Goal: Find specific page/section: Find specific page/section

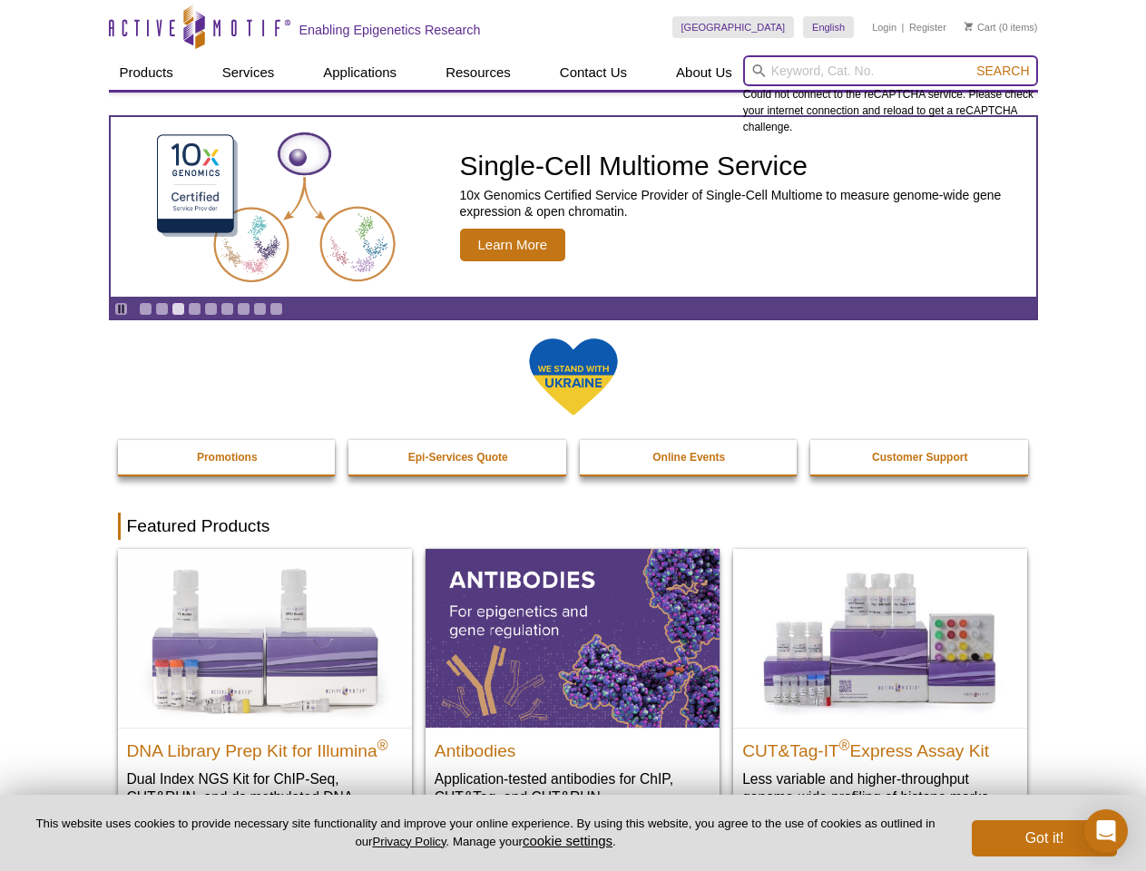
click at [890, 71] on input "search" at bounding box center [890, 70] width 295 height 31
click at [1003, 71] on span "Search" at bounding box center [1003, 71] width 53 height 15
click at [121, 309] on icon "Pause" at bounding box center [121, 309] width 12 height 12
click at [145, 309] on link "Go to slide 1" at bounding box center [146, 309] width 14 height 14
click at [162, 309] on link "Go to slide 2" at bounding box center [162, 309] width 14 height 14
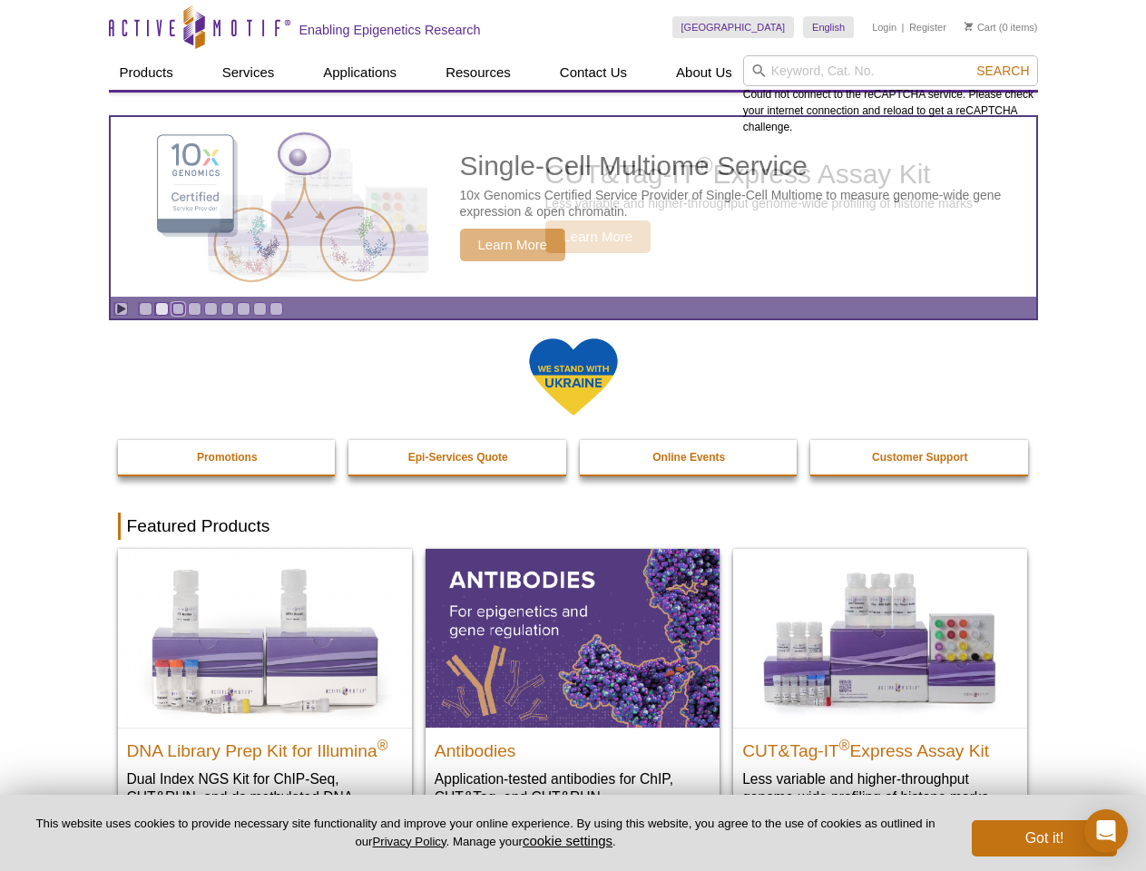
click at [178, 309] on link "Go to slide 3" at bounding box center [179, 309] width 14 height 14
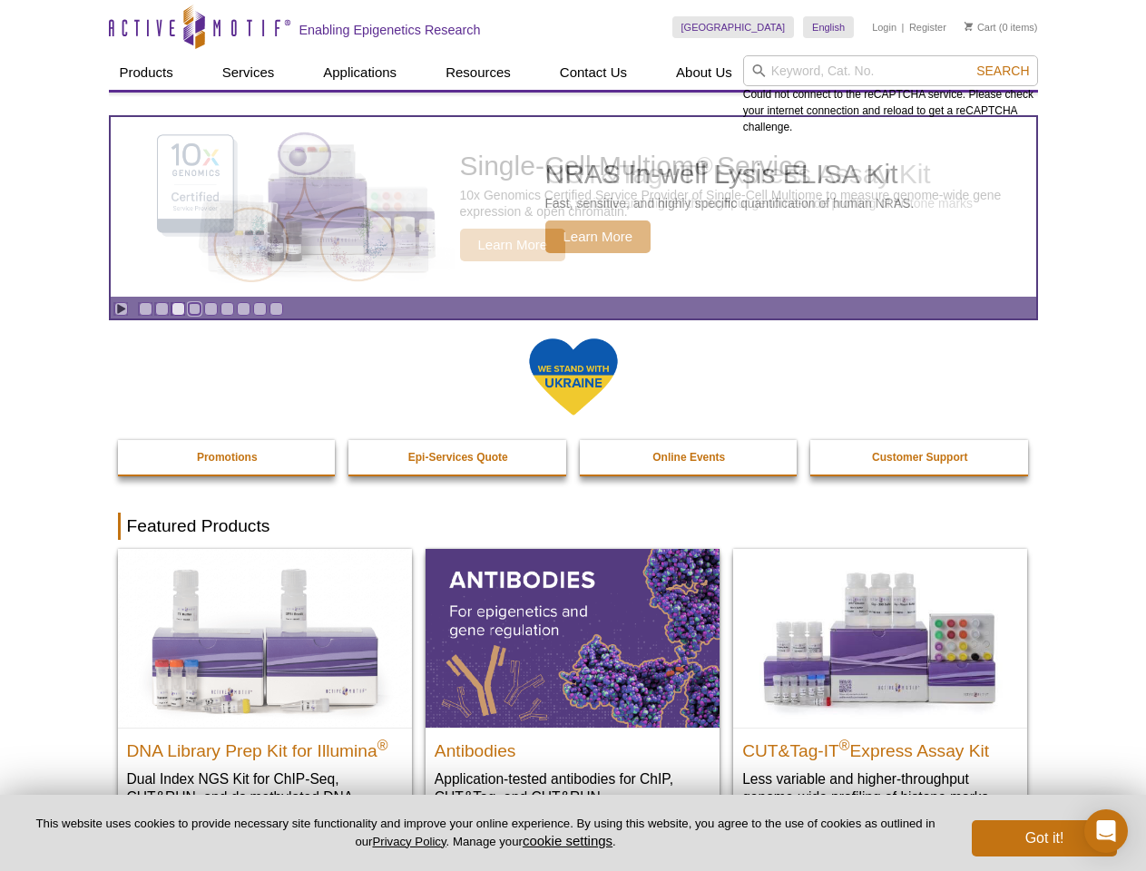
click at [194, 309] on link "Go to slide 4" at bounding box center [195, 309] width 14 height 14
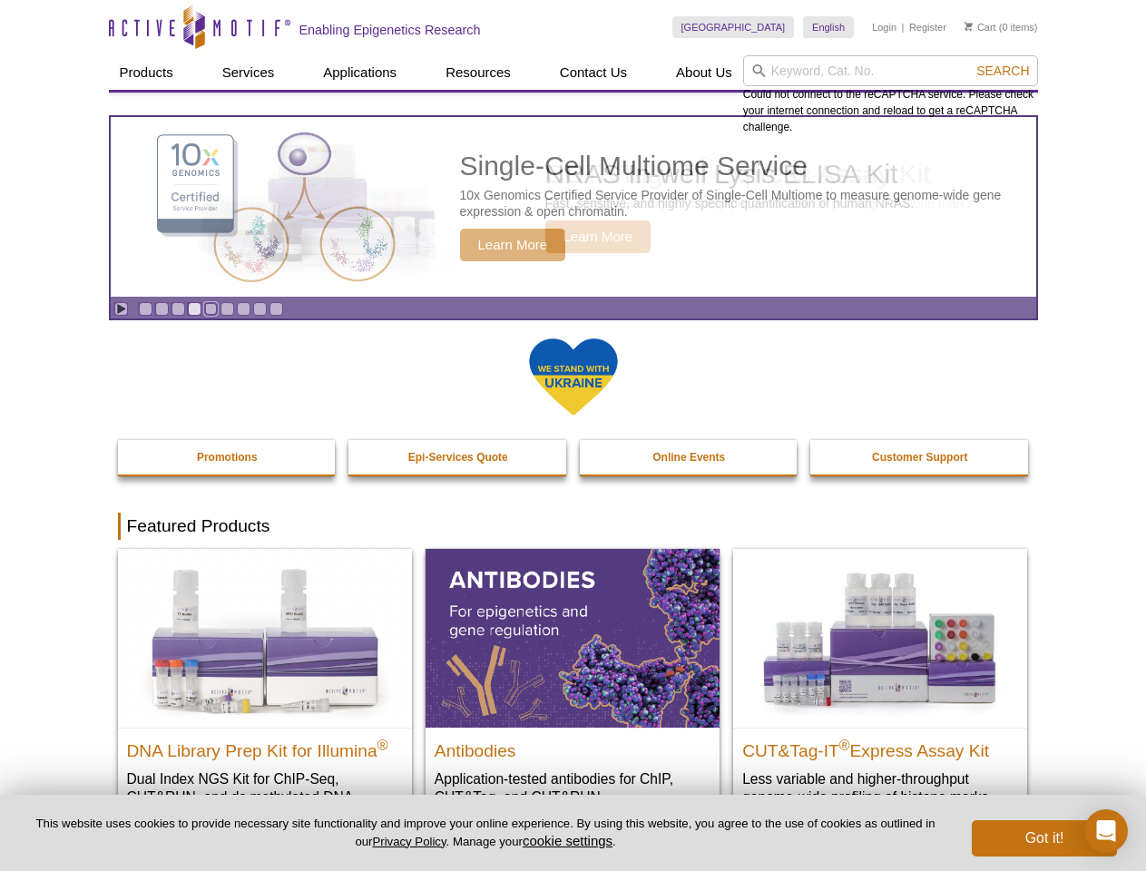
click at [211, 309] on link "Go to slide 5" at bounding box center [211, 309] width 14 height 14
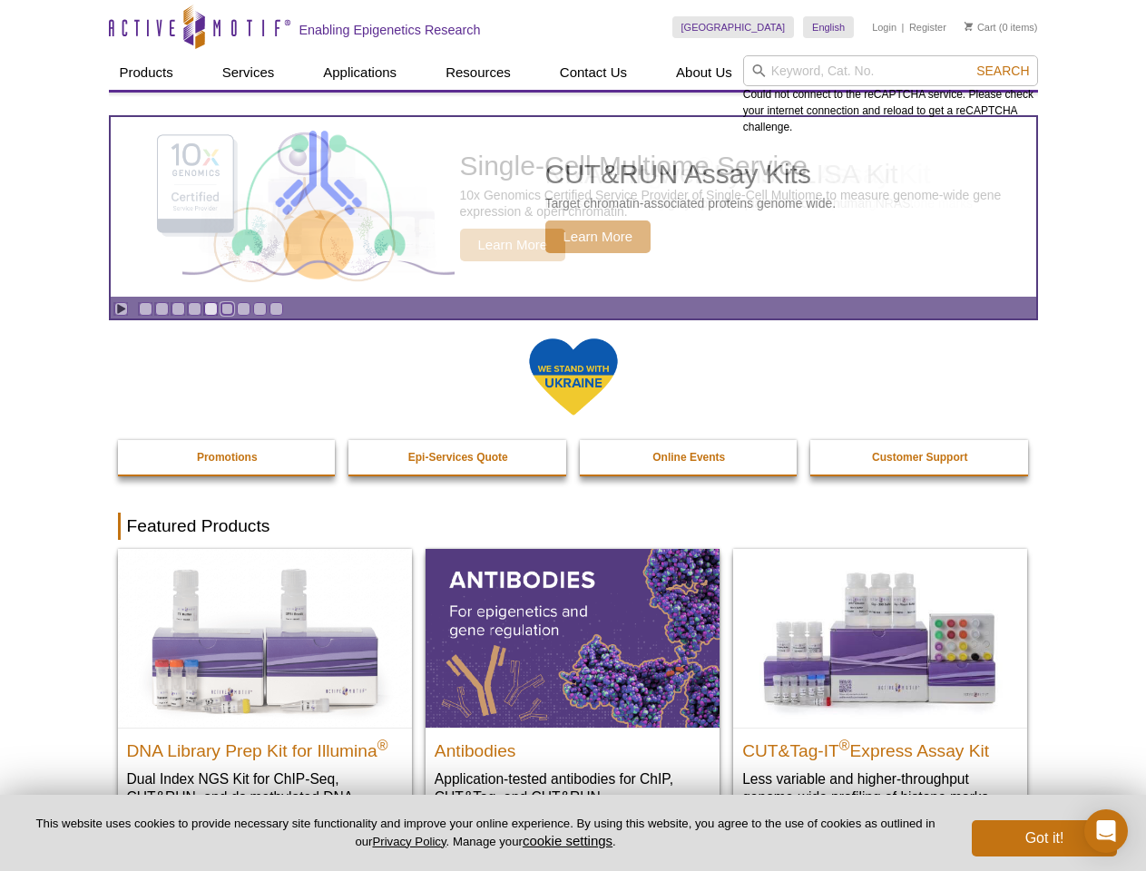
click at [227, 309] on link "Go to slide 6" at bounding box center [228, 309] width 14 height 14
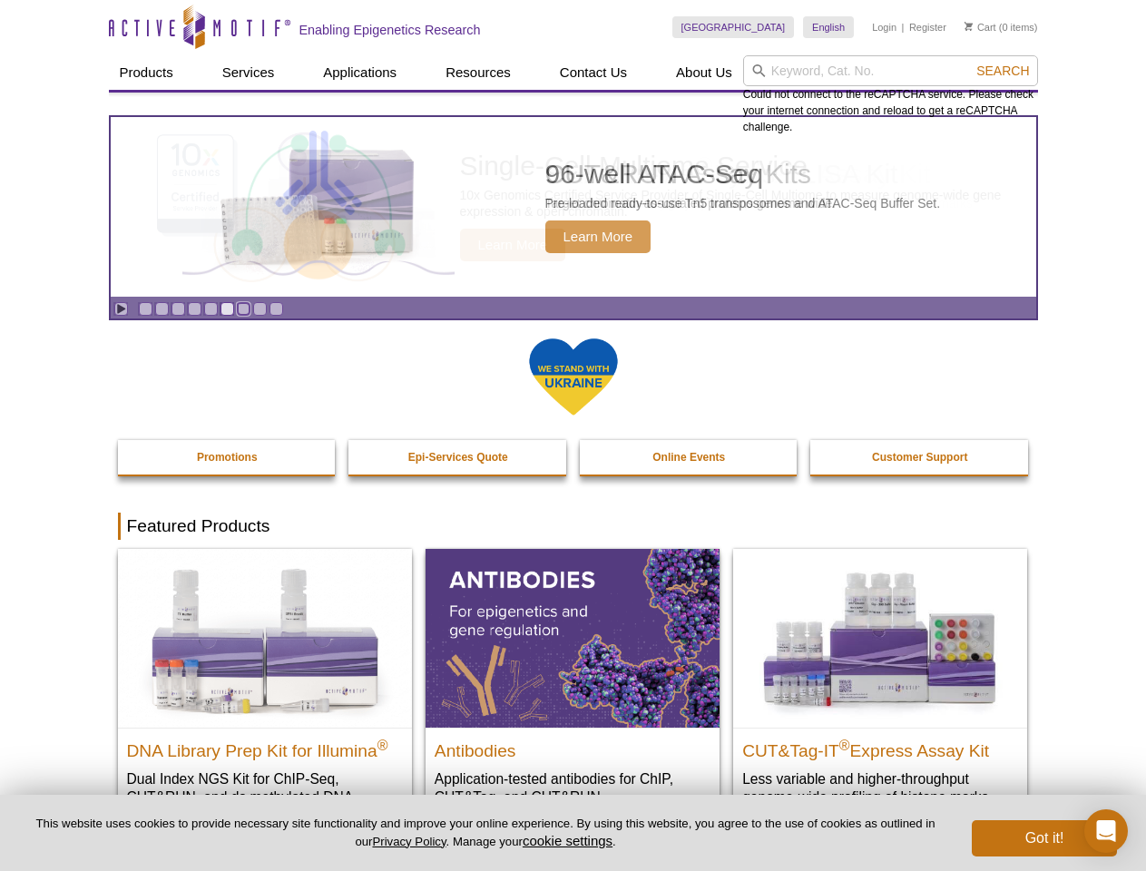
click at [243, 309] on link "Go to slide 7" at bounding box center [244, 309] width 14 height 14
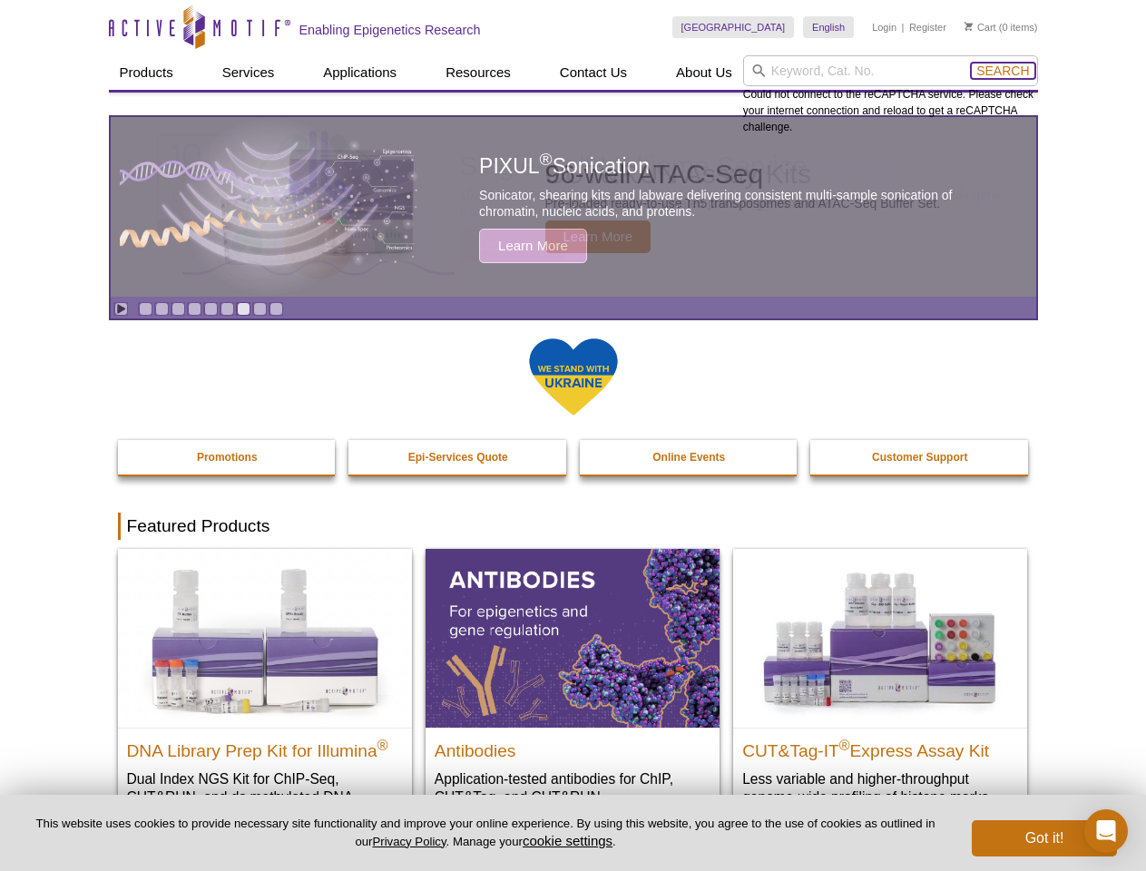
click at [1003, 71] on span "Search" at bounding box center [1003, 71] width 53 height 15
